Goal: Navigation & Orientation: Find specific page/section

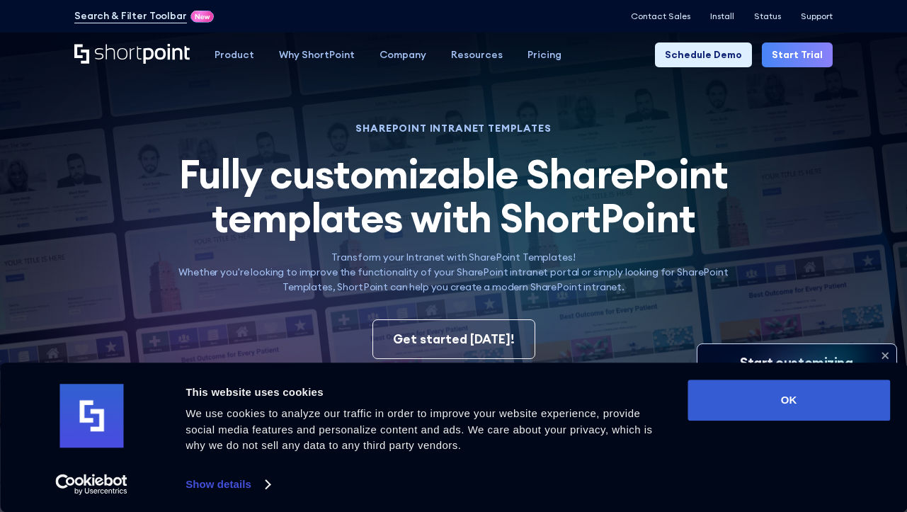
click at [546, 1] on div "Search & Filter Toolbar -757 Days -2 Hours -52 Minutes -37 Seconds Until Launch…" at bounding box center [453, 16] width 907 height 33
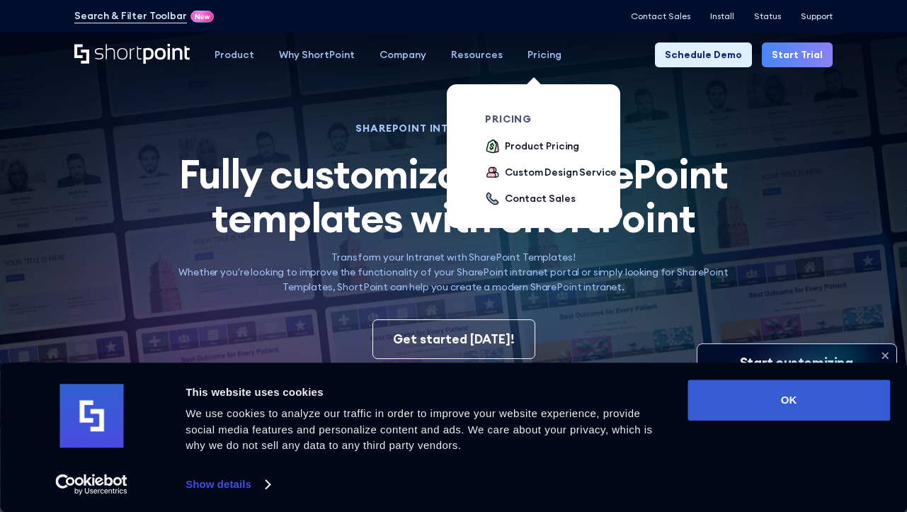
click at [533, 56] on div "Pricing" at bounding box center [545, 54] width 34 height 15
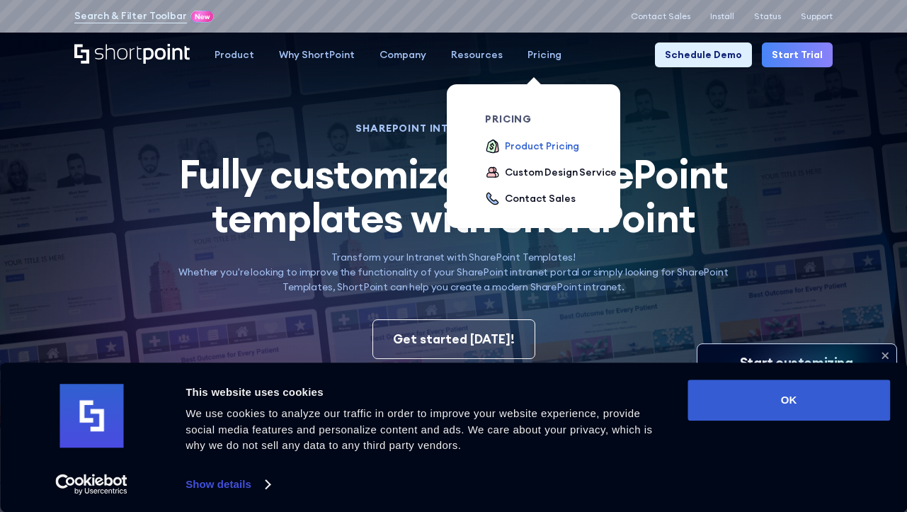
click at [533, 145] on div "Product Pricing" at bounding box center [542, 146] width 74 height 15
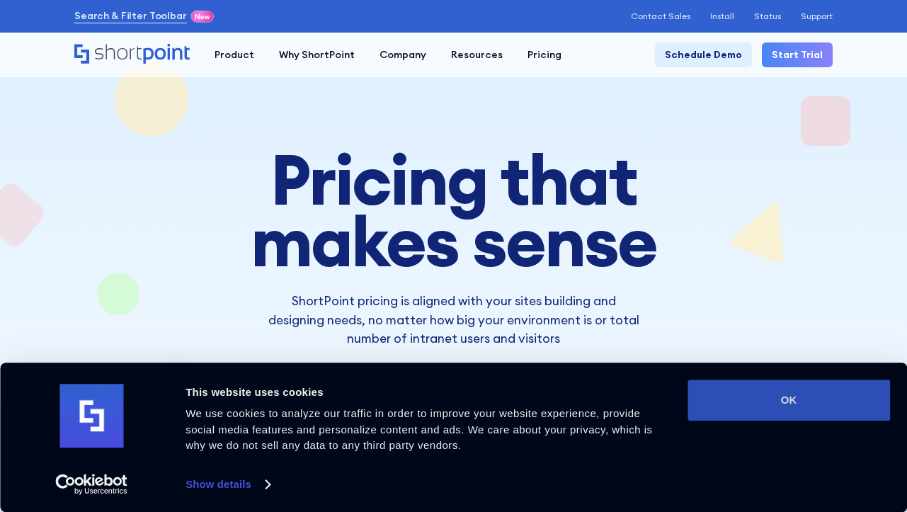
click at [794, 398] on button "OK" at bounding box center [789, 400] width 203 height 41
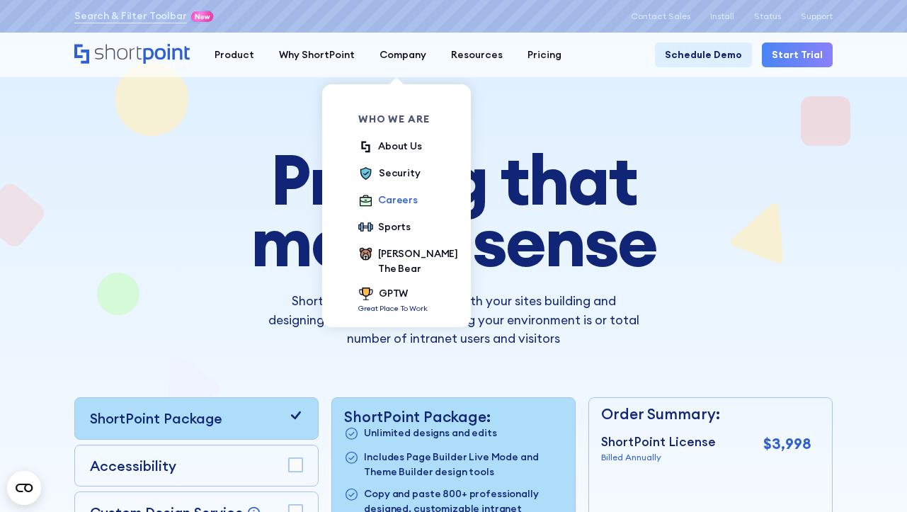
click at [387, 200] on div "Careers" at bounding box center [398, 200] width 40 height 15
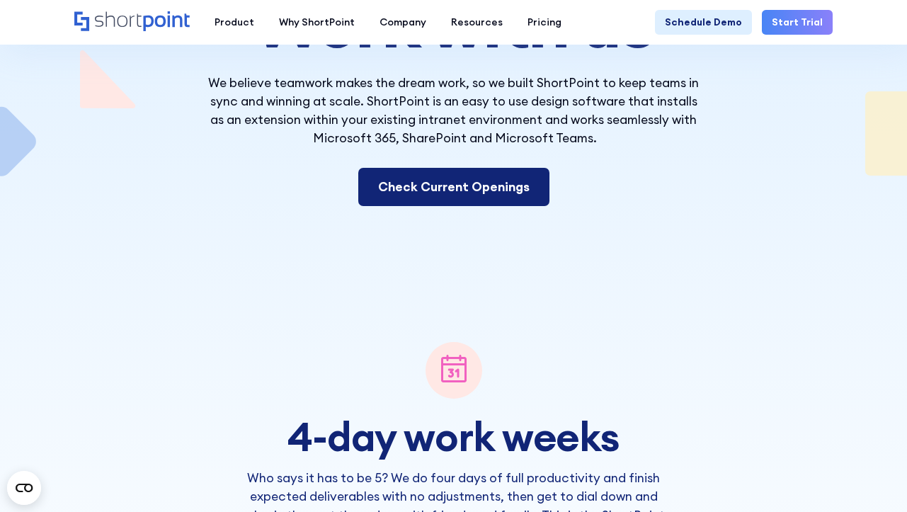
click at [395, 190] on link "Check Current Openings" at bounding box center [453, 187] width 191 height 38
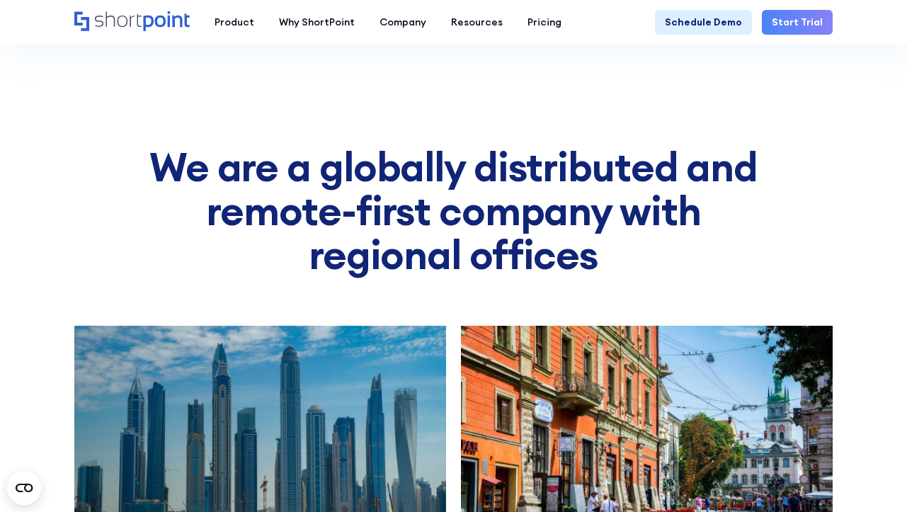
scroll to position [6917, 0]
